Goal: Communication & Community: Answer question/provide support

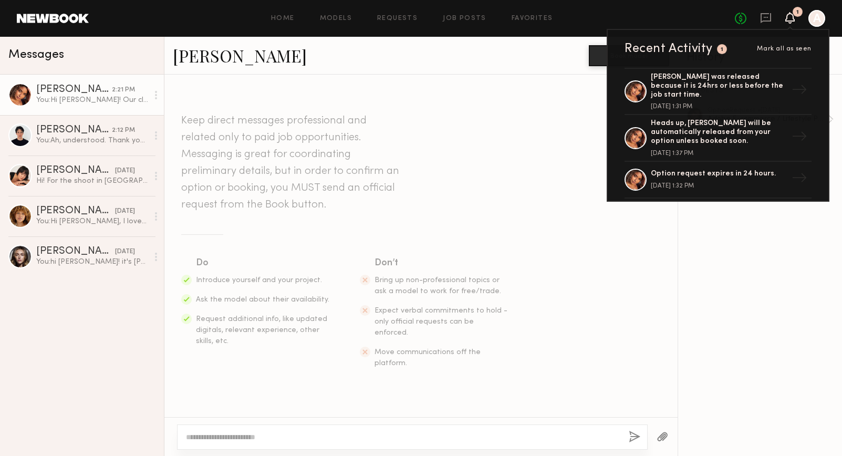
click at [789, 14] on icon at bounding box center [789, 17] width 8 height 7
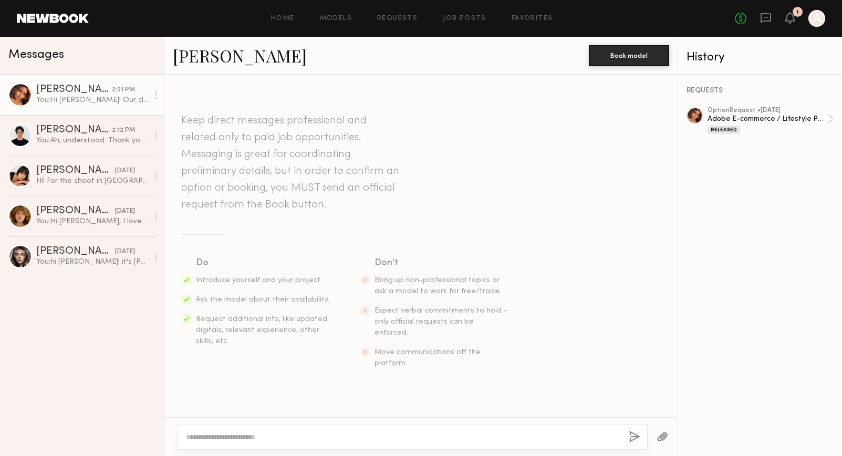
click at [88, 99] on div "You: Hi [PERSON_NAME]! Our client has shortlisted you as a finalist for this sh…" at bounding box center [92, 100] width 112 height 10
click at [791, 17] on icon at bounding box center [789, 17] width 8 height 7
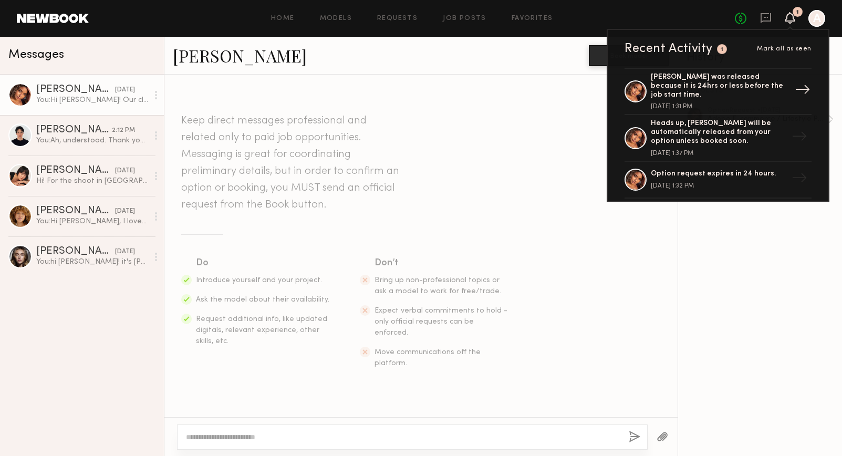
click at [689, 77] on div "[PERSON_NAME] was released because it is 24hrs or less before the job start tim…" at bounding box center [718, 86] width 136 height 26
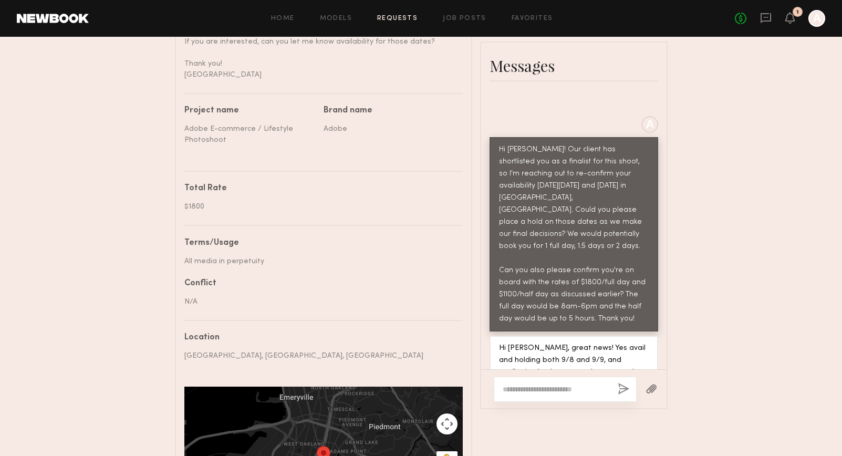
scroll to position [546, 0]
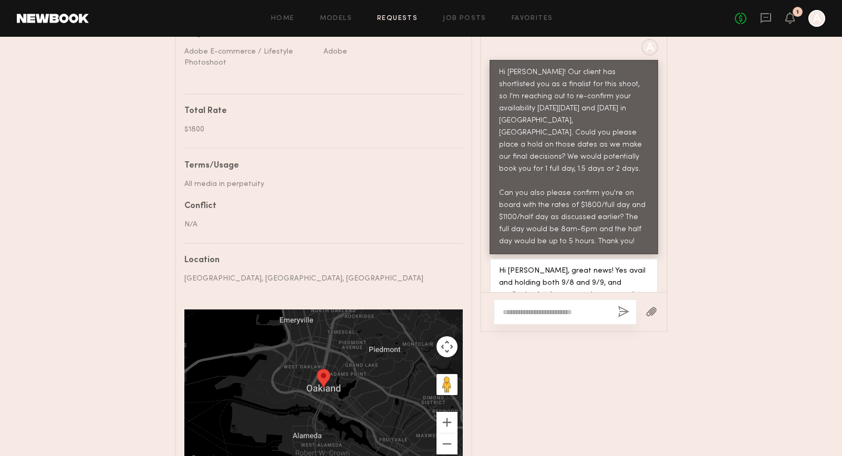
click at [549, 307] on textarea at bounding box center [555, 312] width 107 height 10
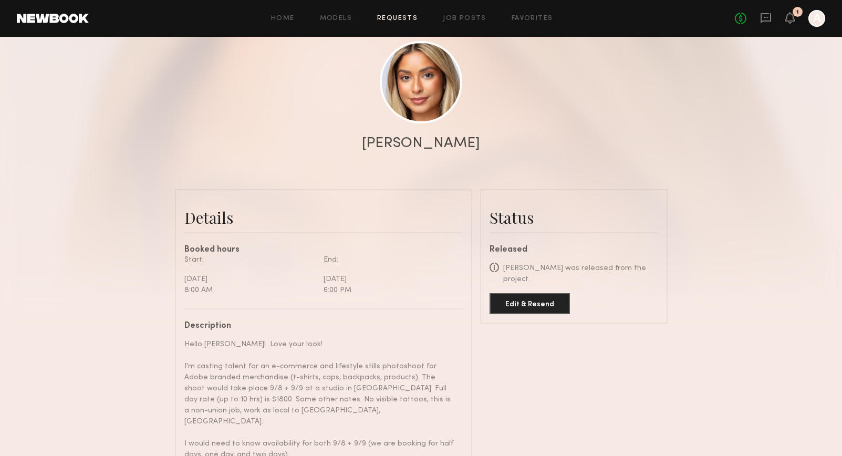
scroll to position [90, 0]
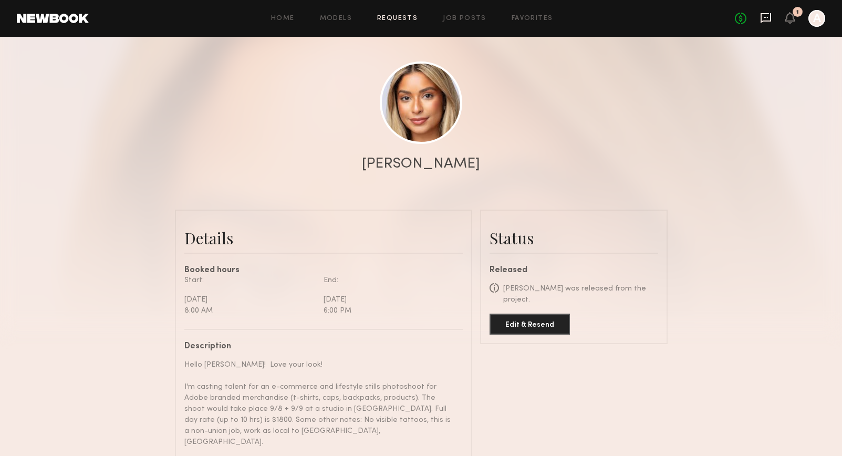
click at [767, 18] on icon at bounding box center [766, 18] width 12 height 12
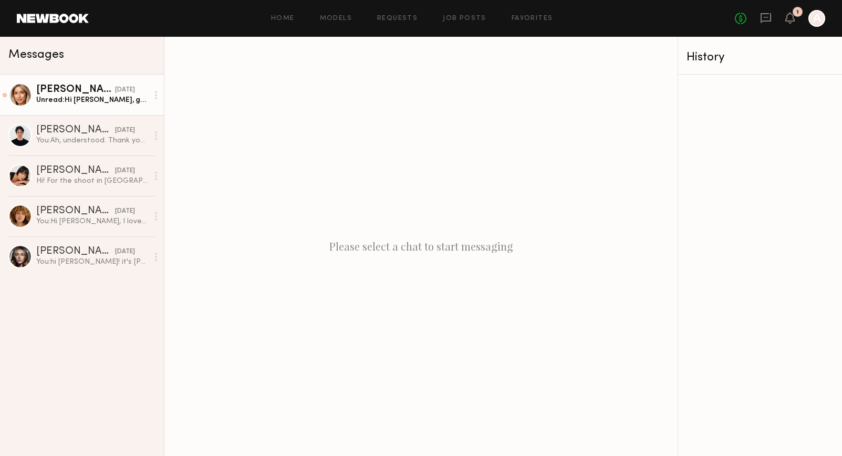
click at [106, 95] on div "Unread: Hi [PERSON_NAME], great news! Yes avail and holding both 9/8 and 9/9, a…" at bounding box center [92, 100] width 112 height 10
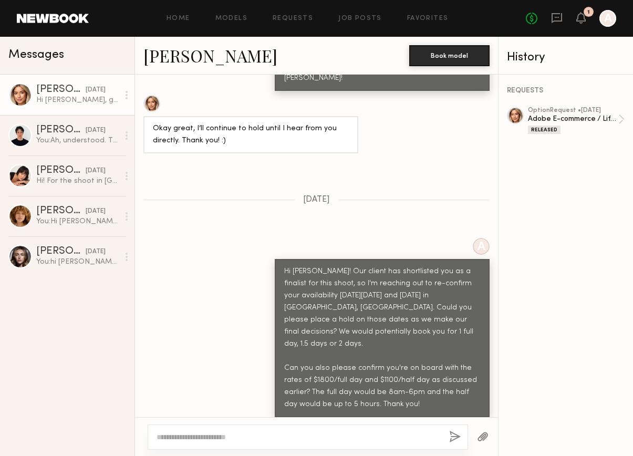
scroll to position [1571, 0]
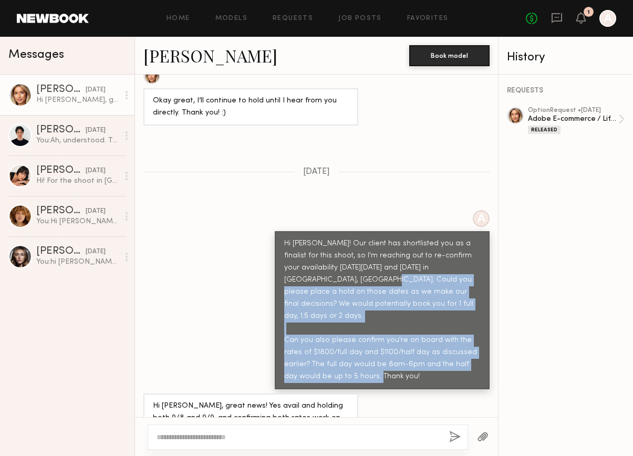
drag, startPoint x: 415, startPoint y: 327, endPoint x: 384, endPoint y: 247, distance: 86.3
click at [384, 247] on div "Hi [PERSON_NAME]! Our client has shortlisted you as a finalist for this shoot, …" at bounding box center [382, 310] width 196 height 144
copy div "Could you please place a hold on those dates as we make our final decisions? We…"
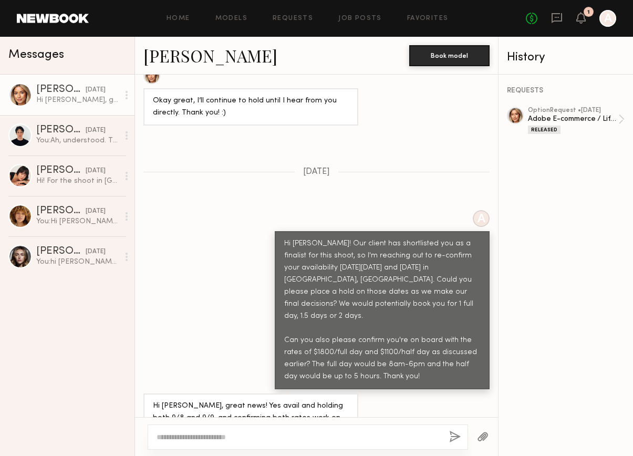
click at [381, 245] on div "Hi [PERSON_NAME]! Our client has shortlisted you as a finalist for this shoot, …" at bounding box center [382, 310] width 196 height 144
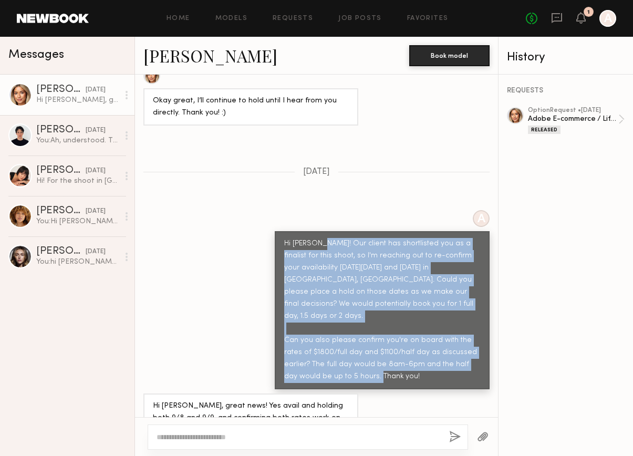
drag, startPoint x: 322, startPoint y: 209, endPoint x: 445, endPoint y: 329, distance: 171.5
click at [445, 329] on div "Hi [PERSON_NAME]! Our client has shortlisted you as a finalist for this shoot, …" at bounding box center [382, 310] width 196 height 144
copy div "Our client has shortlisted you as a finalist for this shoot, so I'm reaching ou…"
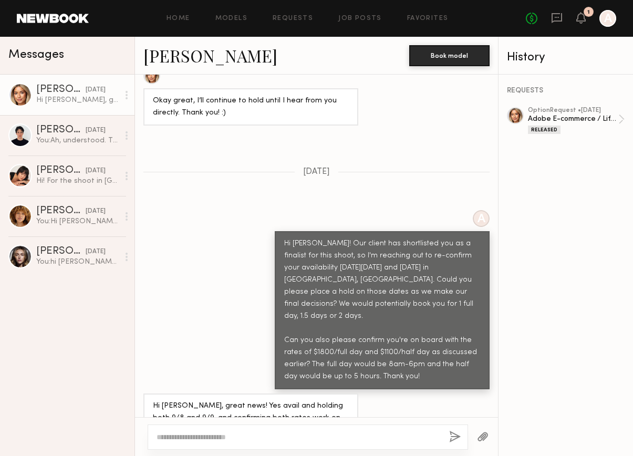
click at [567, 165] on div "REQUESTS option Request • [DATE] Adobe E-commerce / Lifestyle Photoshoot Releas…" at bounding box center [565, 265] width 134 height 381
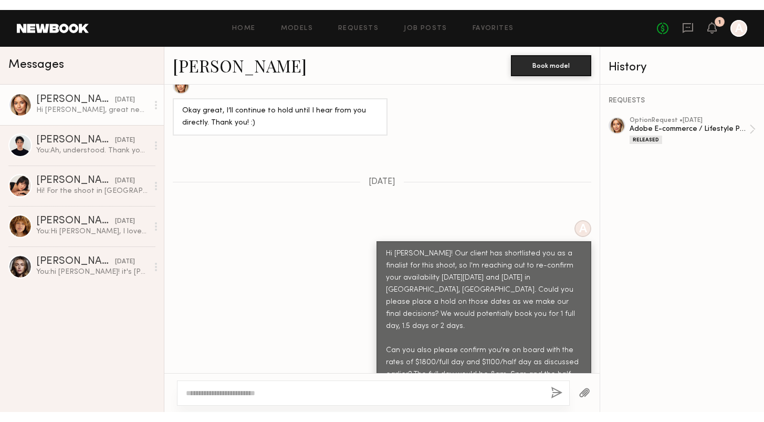
scroll to position [1463, 0]
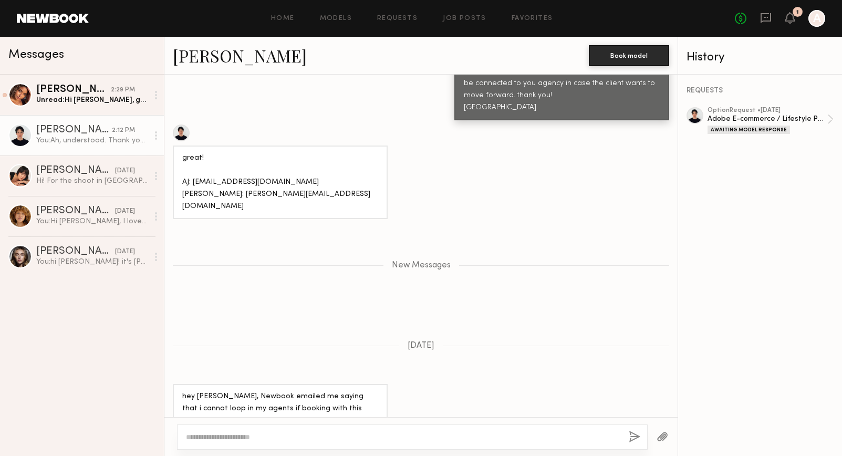
scroll to position [1148, 0]
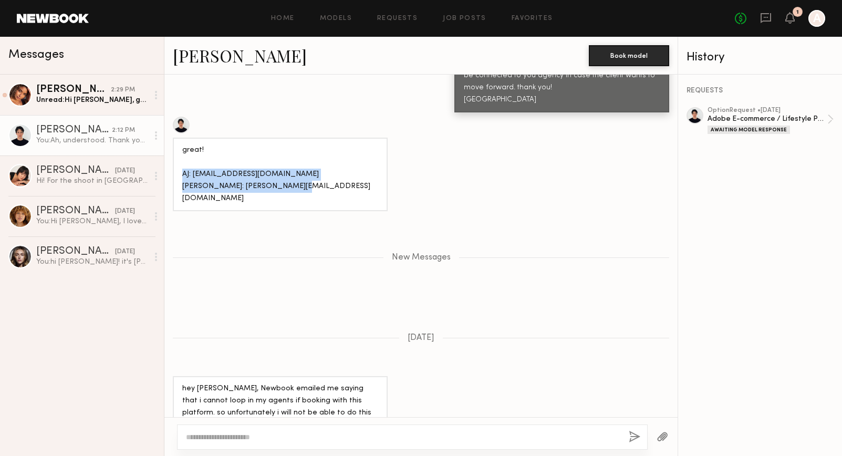
drag, startPoint x: 316, startPoint y: 138, endPoint x: 183, endPoint y: 129, distance: 132.6
click at [183, 138] on div "great! AJ: aj@starsmanagement.com Kristen: kristen@starsmanagement.com" at bounding box center [280, 174] width 215 height 73
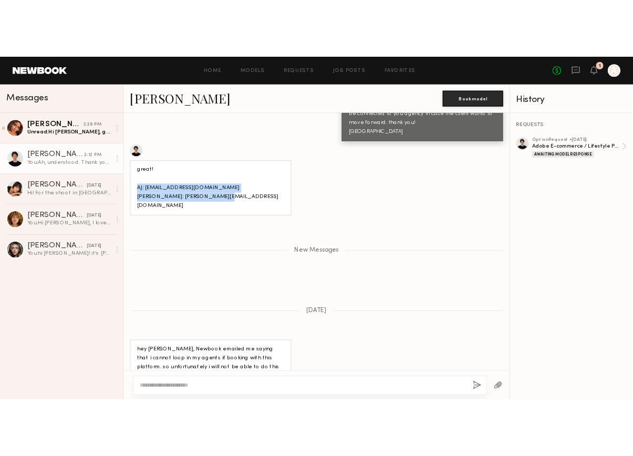
scroll to position [1147, 0]
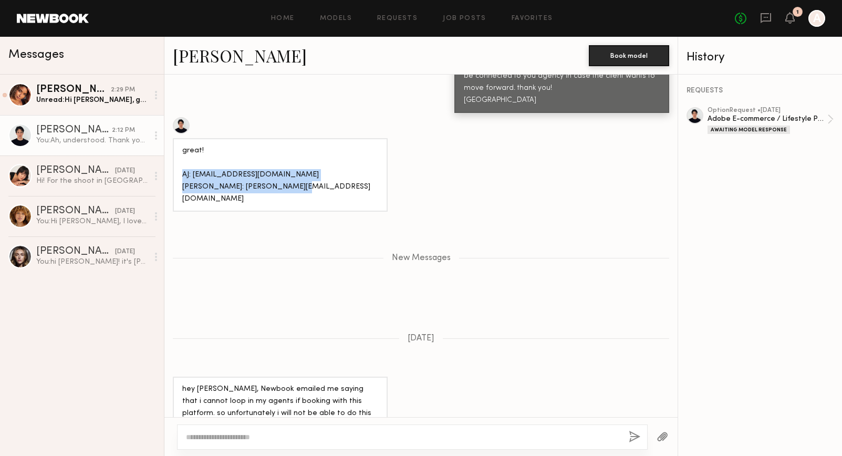
copy div "AJ: aj@starsmanagement.com Kristen: kristen@starsmanagement.com"
click at [750, 121] on div "Adobe E-commerce / Lifestyle Photoshoot" at bounding box center [767, 119] width 120 height 10
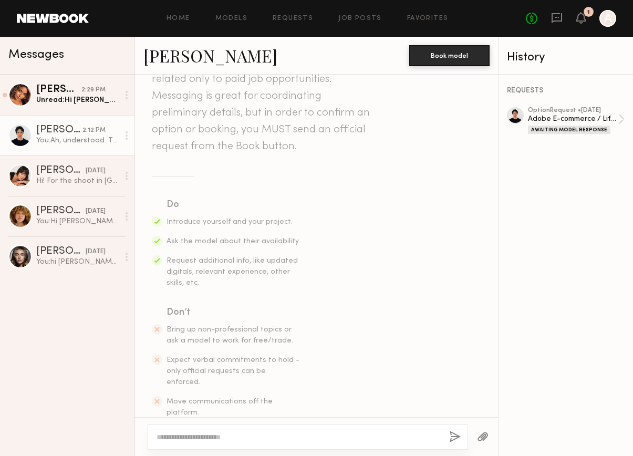
scroll to position [0, 0]
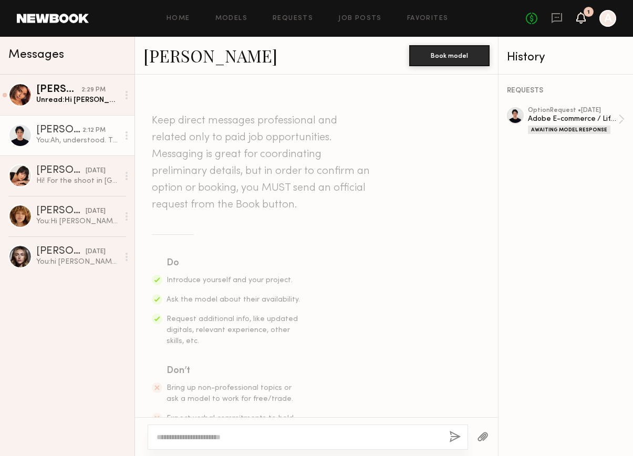
click at [584, 18] on icon at bounding box center [580, 17] width 8 height 7
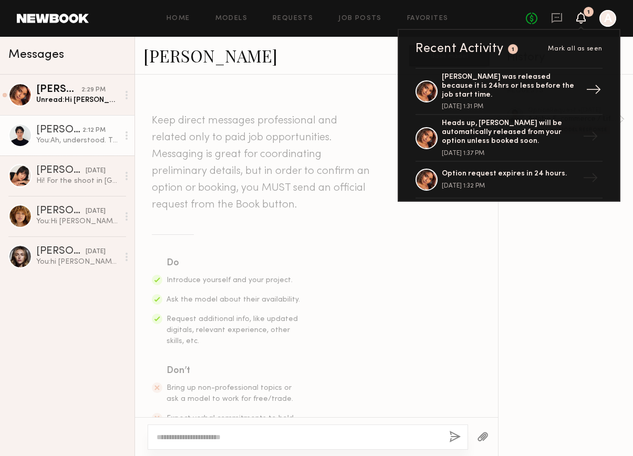
click at [529, 87] on div "[PERSON_NAME] was released because it is 24hrs or less before the job start tim…" at bounding box center [510, 86] width 136 height 26
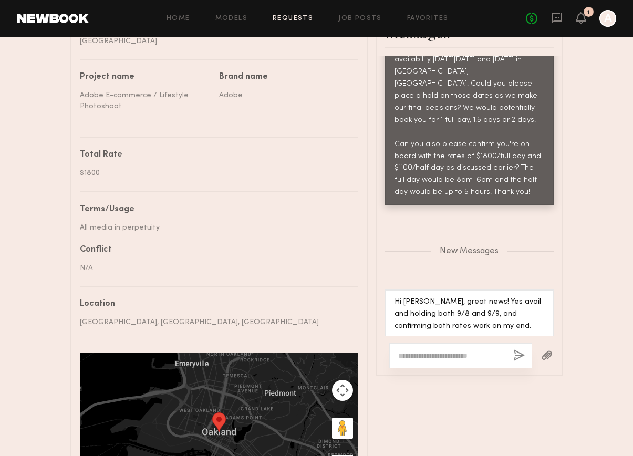
scroll to position [594, 0]
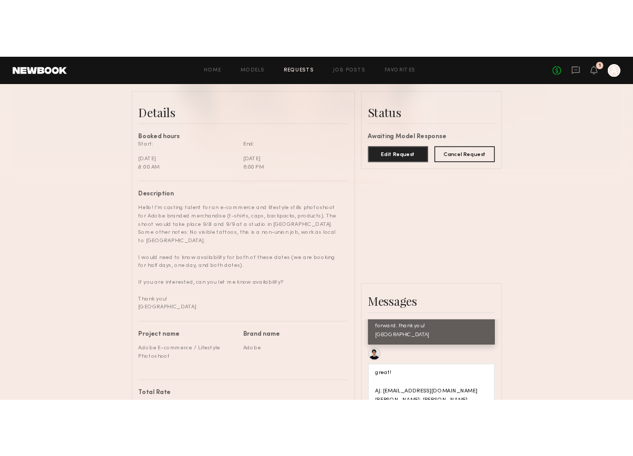
scroll to position [255, 0]
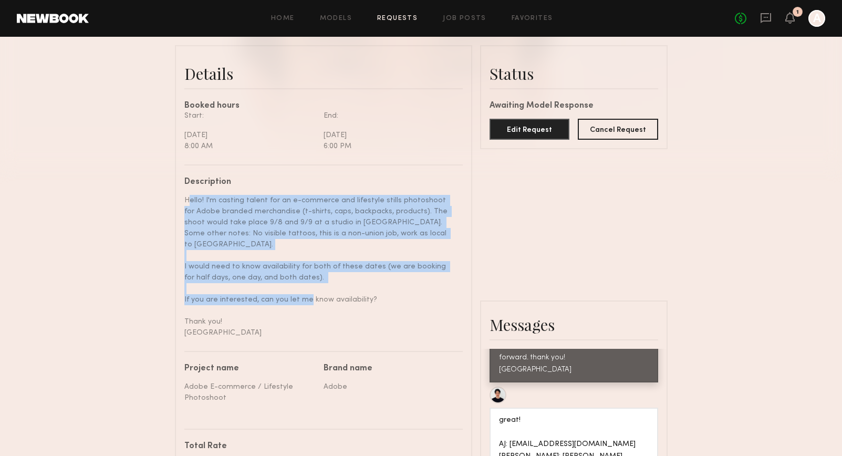
drag, startPoint x: 186, startPoint y: 199, endPoint x: 421, endPoint y: 284, distance: 249.1
click at [421, 284] on div "Hello! I'm casting talent for an e-commerce and lifestyle stills photoshoot for…" at bounding box center [319, 266] width 270 height 143
copy div "Hello! I'm casting talent for an e-commerce and lifestyle stills photoshoot for…"
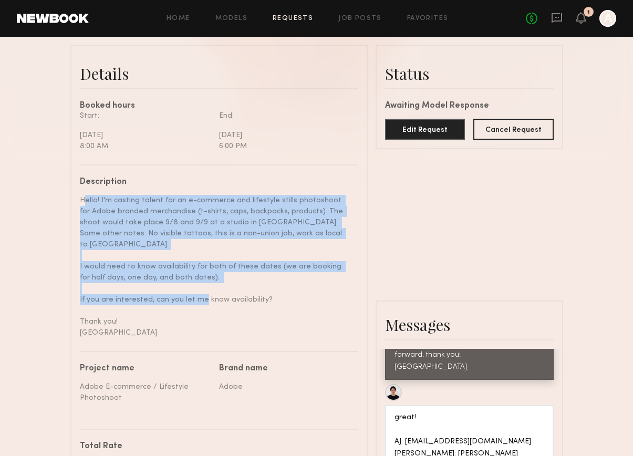
scroll to position [1372, 0]
